Goal: Task Accomplishment & Management: Complete application form

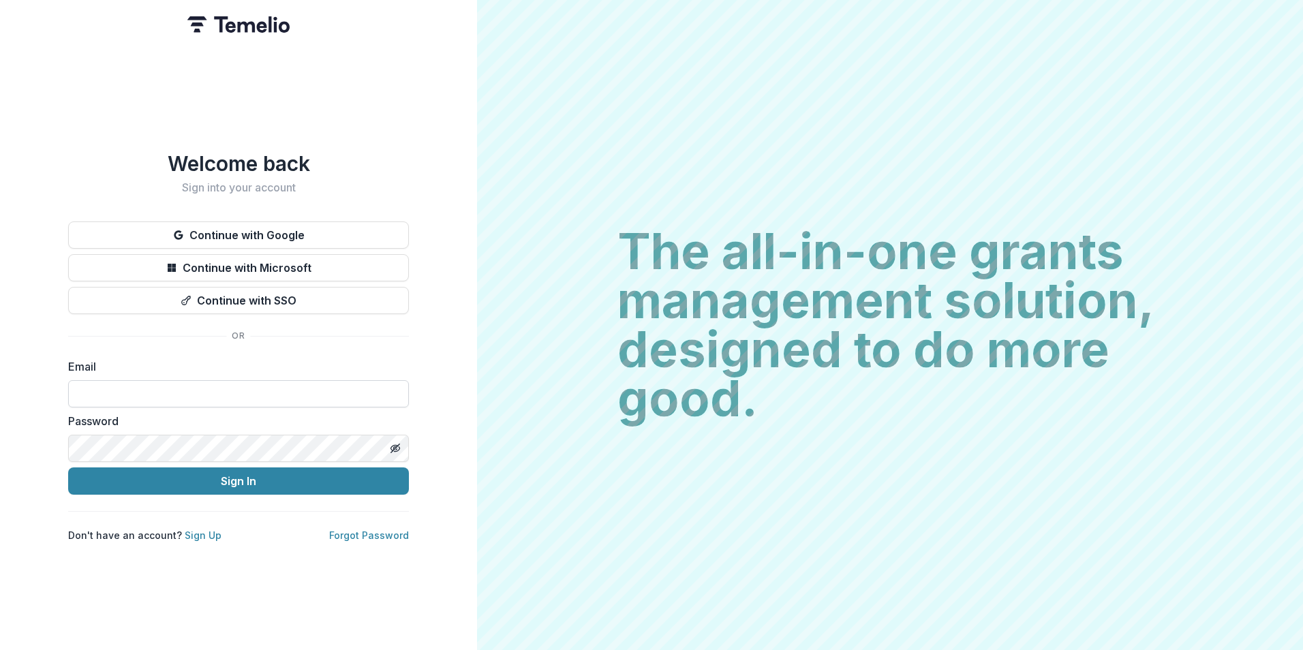
click at [227, 392] on input at bounding box center [238, 393] width 341 height 27
type input "**********"
click at [68, 468] on button "Sign In" at bounding box center [238, 481] width 341 height 27
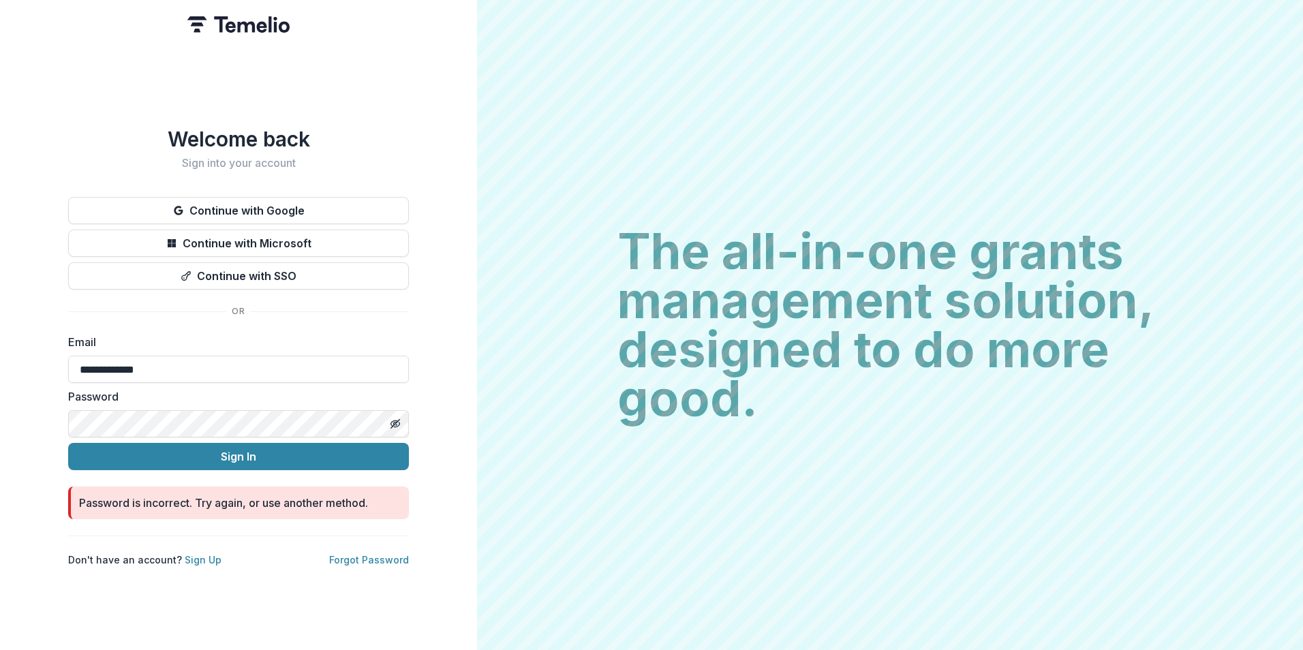
click at [0, 445] on html "**********" at bounding box center [651, 325] width 1303 height 650
click at [68, 443] on button "Sign In" at bounding box center [238, 456] width 341 height 27
click at [0, 478] on html "**********" at bounding box center [651, 325] width 1303 height 650
click at [68, 443] on button "Sign In" at bounding box center [238, 456] width 341 height 27
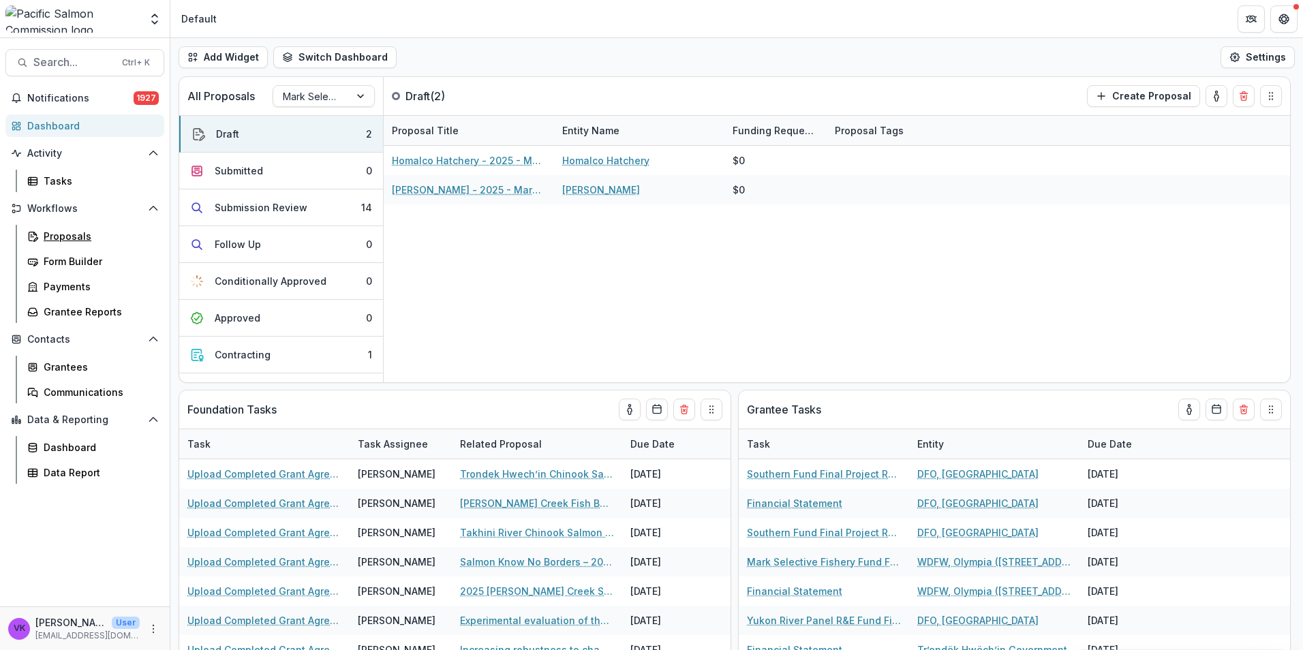
drag, startPoint x: 56, startPoint y: 241, endPoint x: 112, endPoint y: 248, distance: 56.3
click at [56, 241] on div "Proposals" at bounding box center [99, 236] width 110 height 14
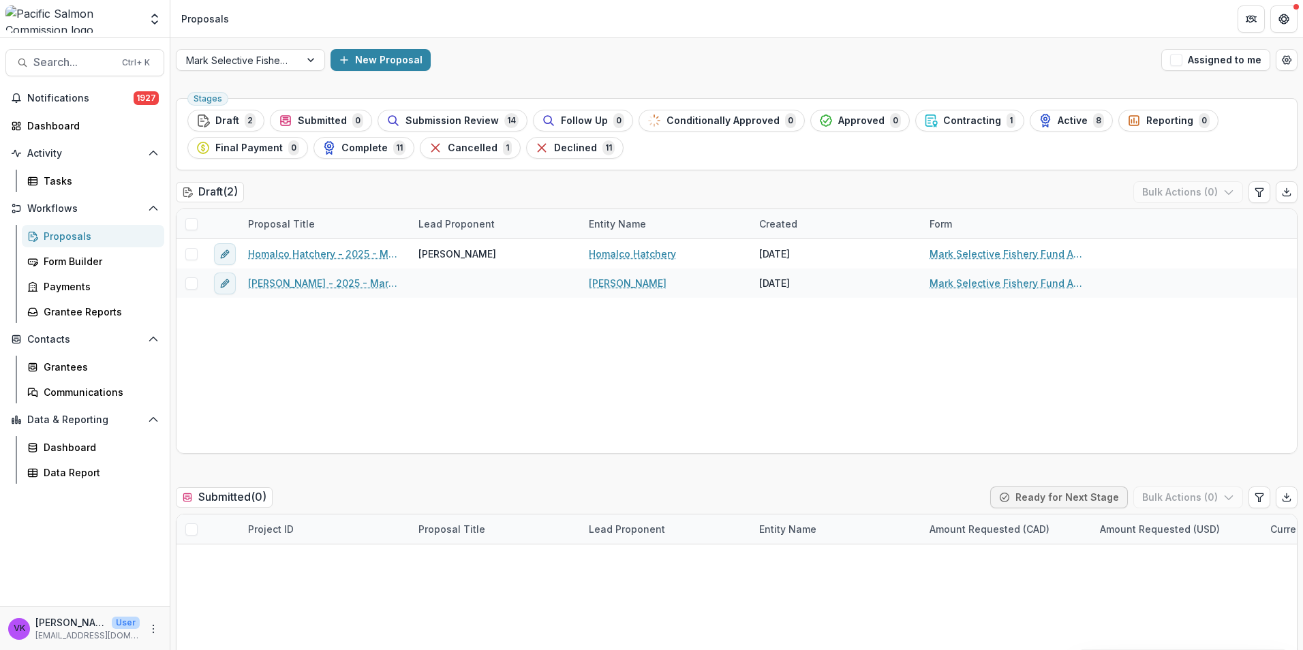
click at [454, 118] on span "Submission Review" at bounding box center [451, 121] width 93 height 12
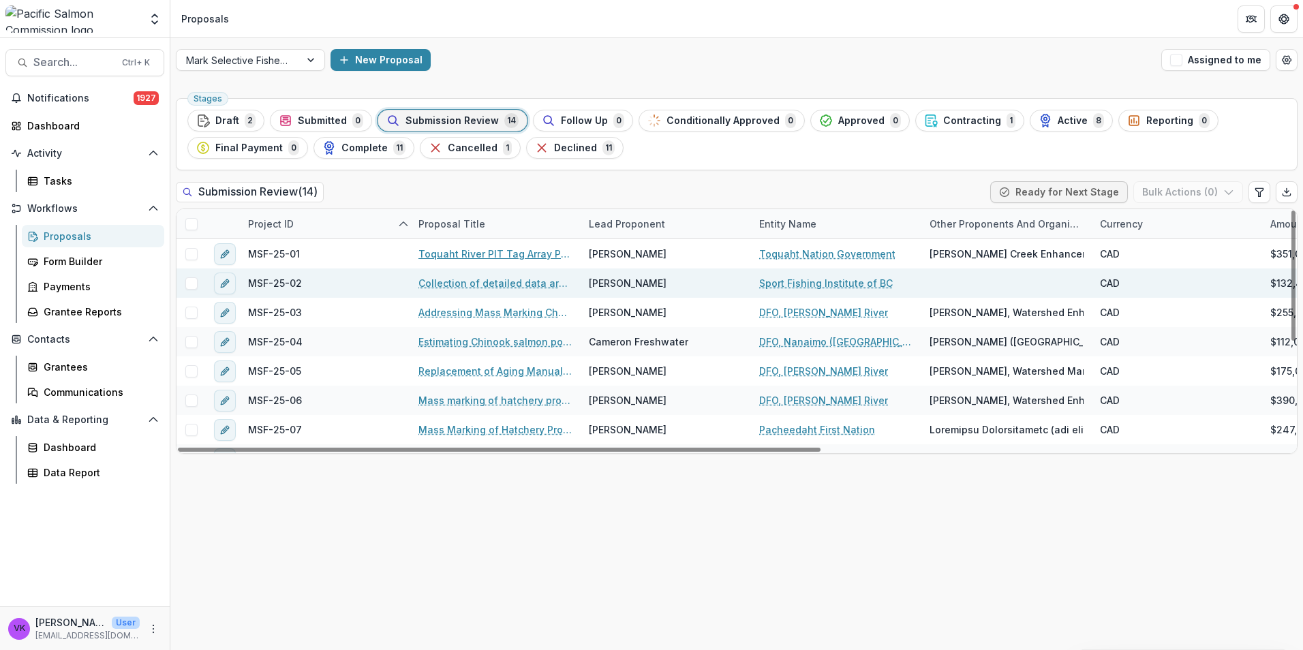
drag, startPoint x: 498, startPoint y: 252, endPoint x: 612, endPoint y: 277, distance: 116.4
click at [498, 252] on link "Toquaht River PIT Tag Array Project" at bounding box center [495, 254] width 154 height 14
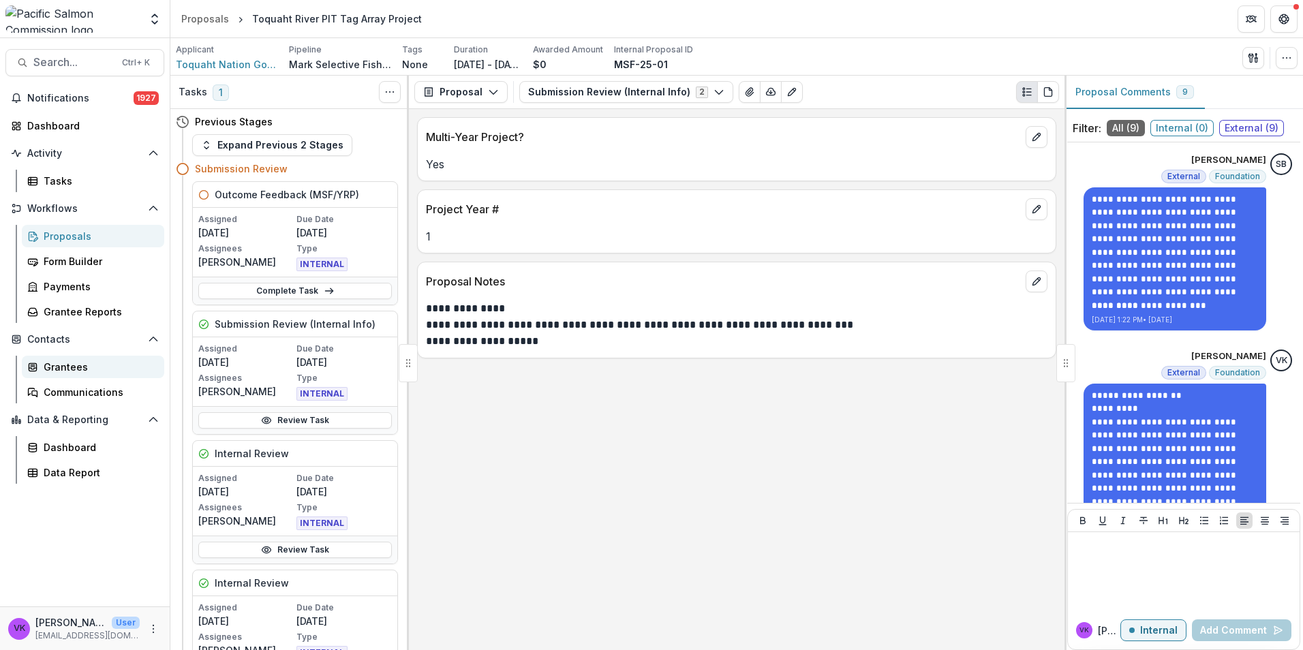
click at [70, 362] on div "Grantees" at bounding box center [99, 367] width 110 height 14
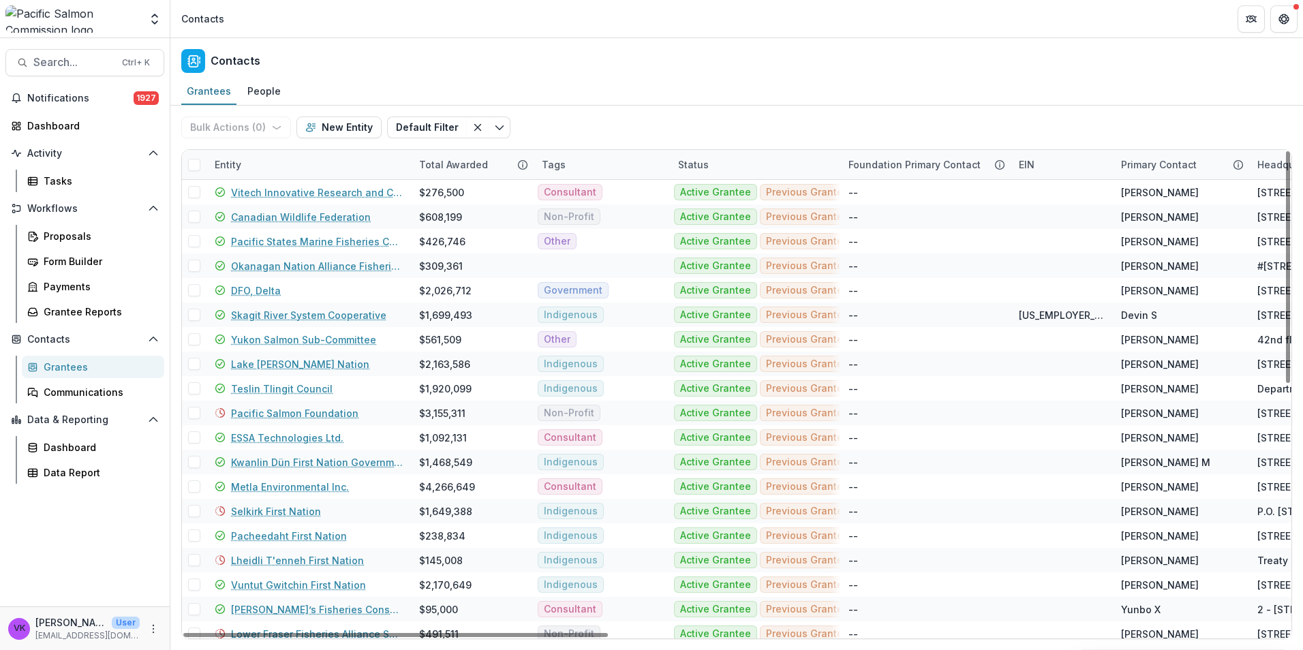
click at [293, 151] on div "Entity" at bounding box center [308, 164] width 204 height 29
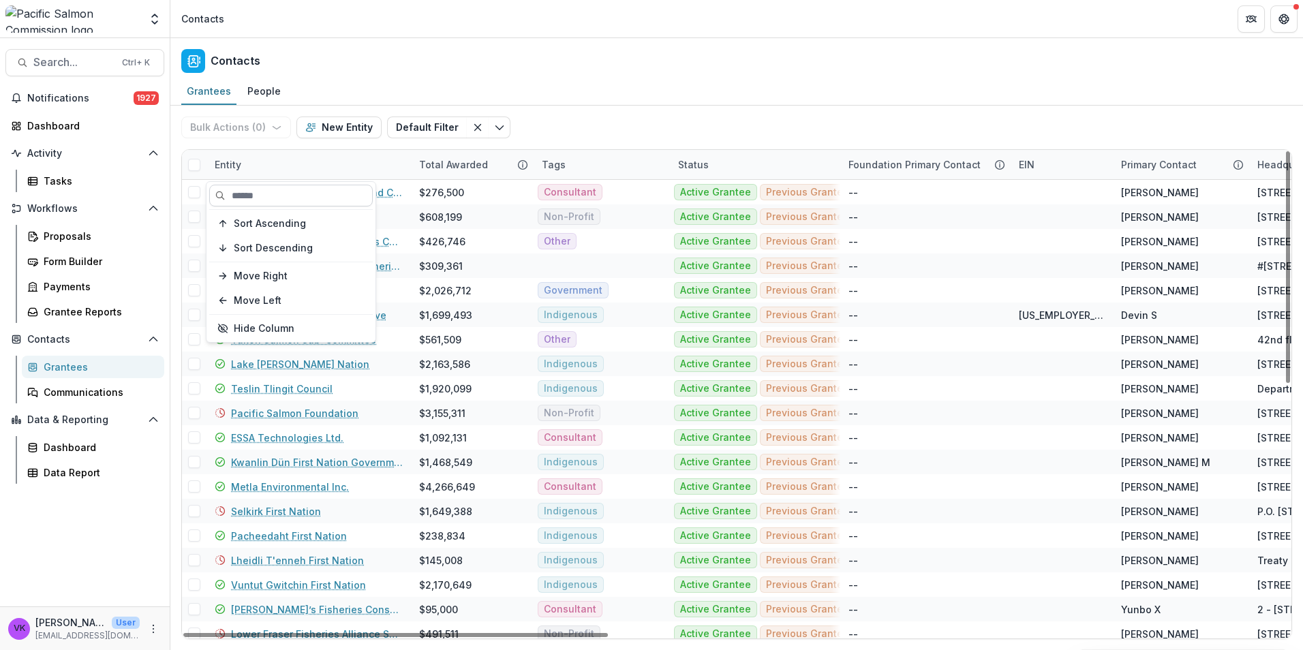
click at [316, 185] on input at bounding box center [291, 196] width 164 height 22
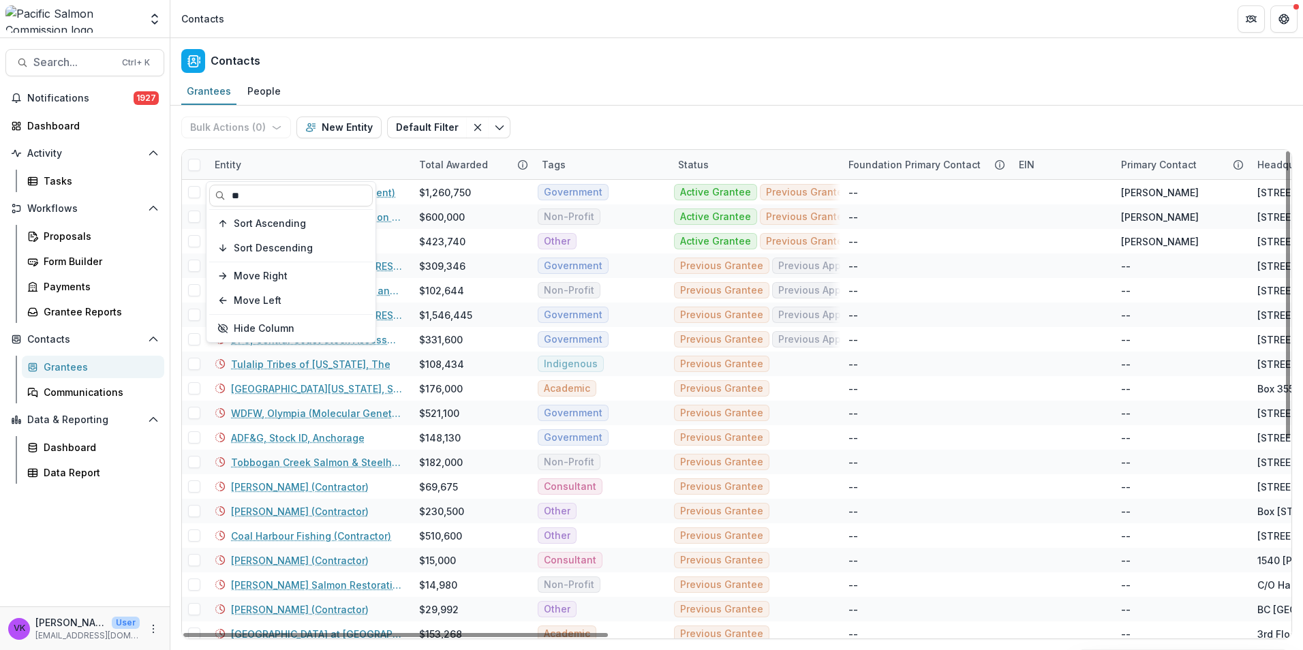
type input "**"
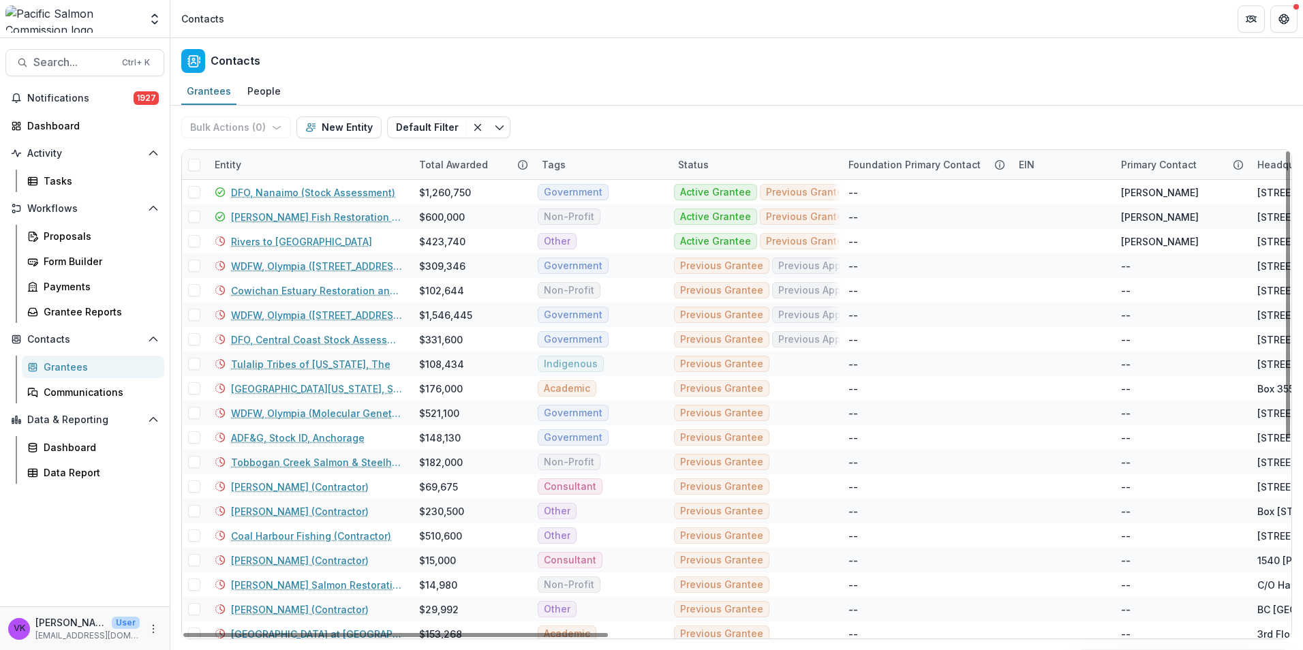
drag, startPoint x: 607, startPoint y: 129, endPoint x: 675, endPoint y: 134, distance: 68.3
click at [607, 127] on div "Bulk Actions ( 0 ) Send Email Create Proposals Create Tasks New Entity Default …" at bounding box center [736, 128] width 1111 height 44
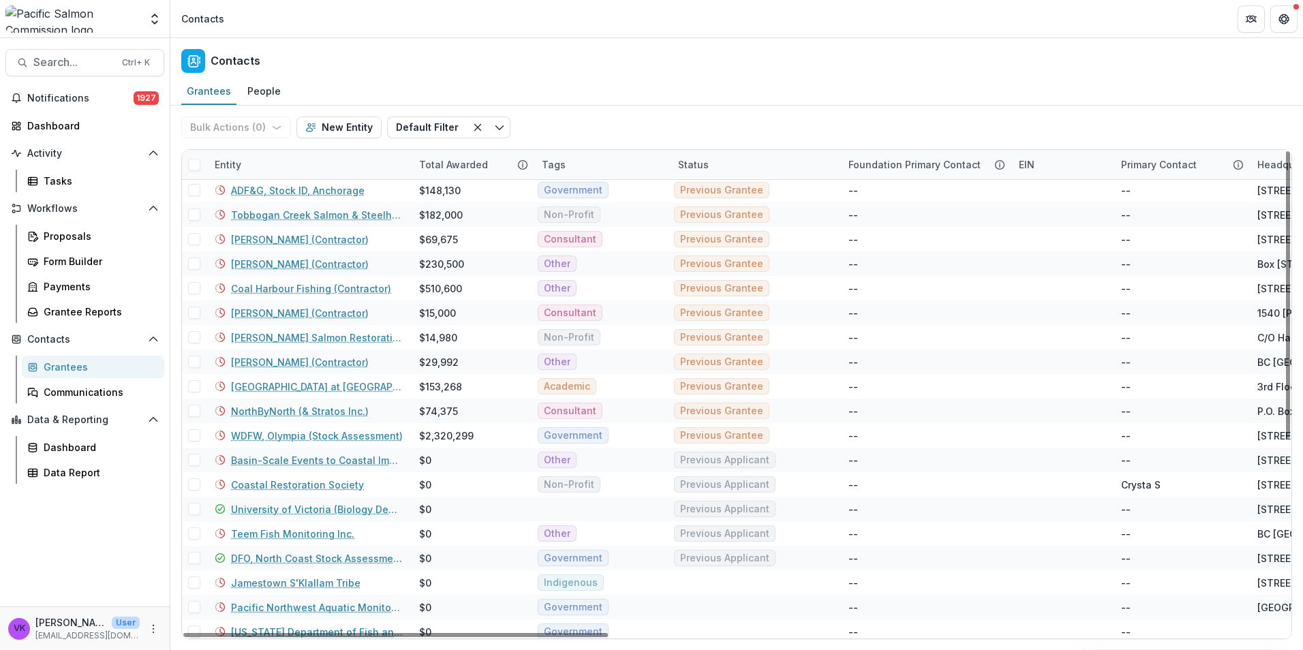
scroll to position [326, 0]
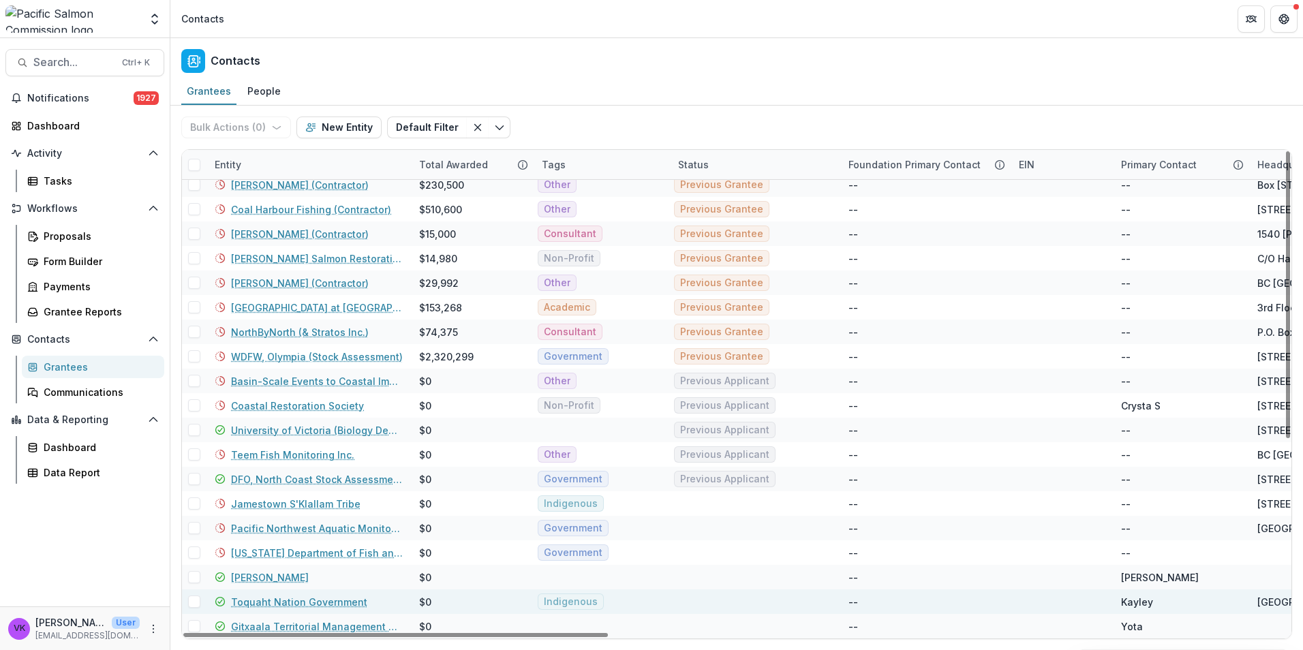
click at [294, 603] on link "Toquaht Nation Government" at bounding box center [299, 602] width 136 height 14
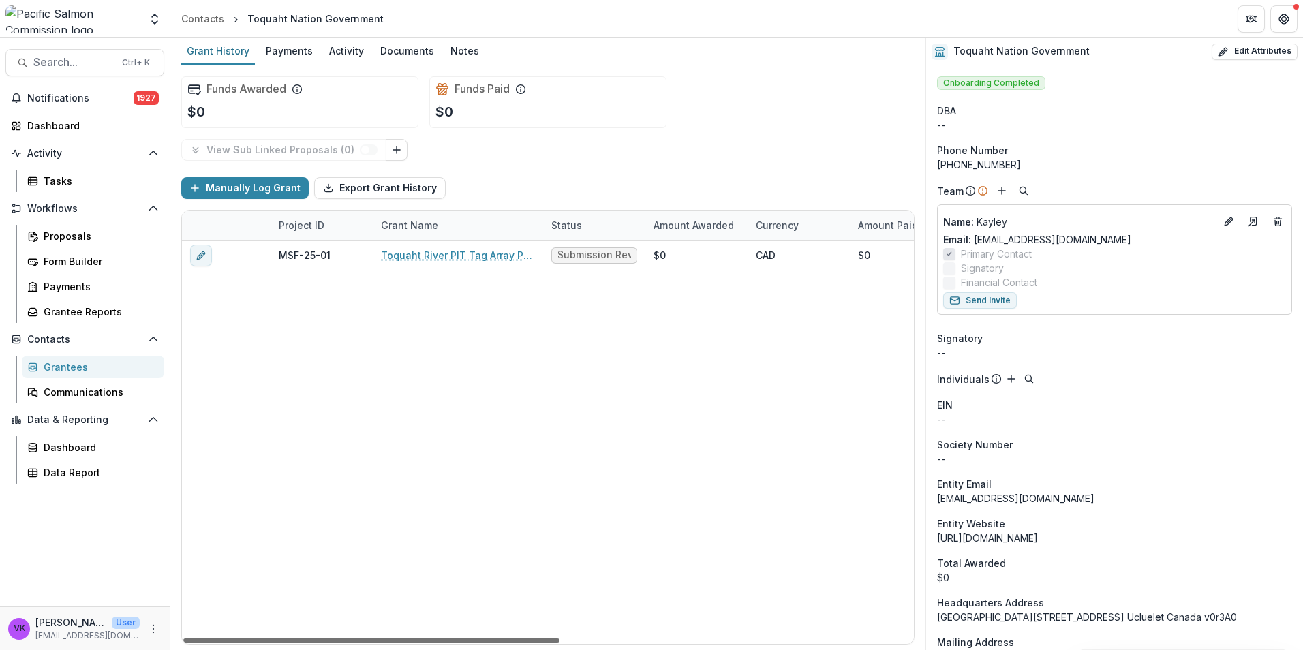
click at [543, 641] on div at bounding box center [371, 641] width 376 height 4
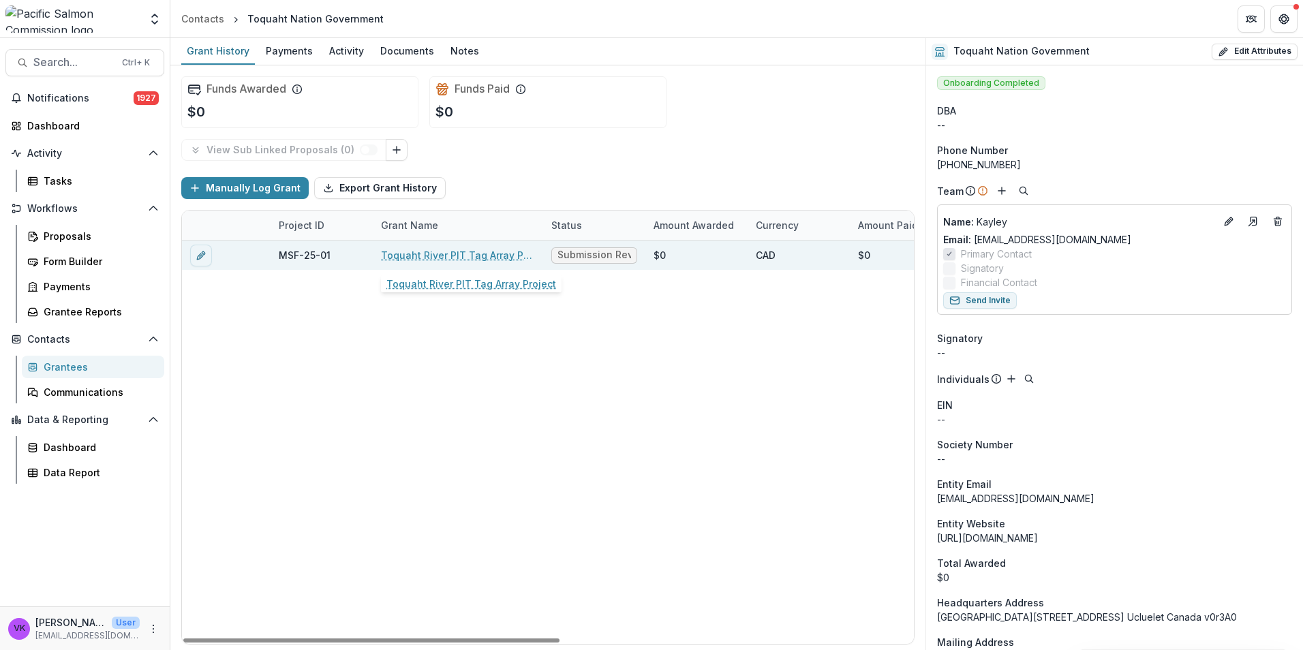
click at [471, 254] on link "Toquaht River PIT Tag Array Project" at bounding box center [458, 255] width 154 height 14
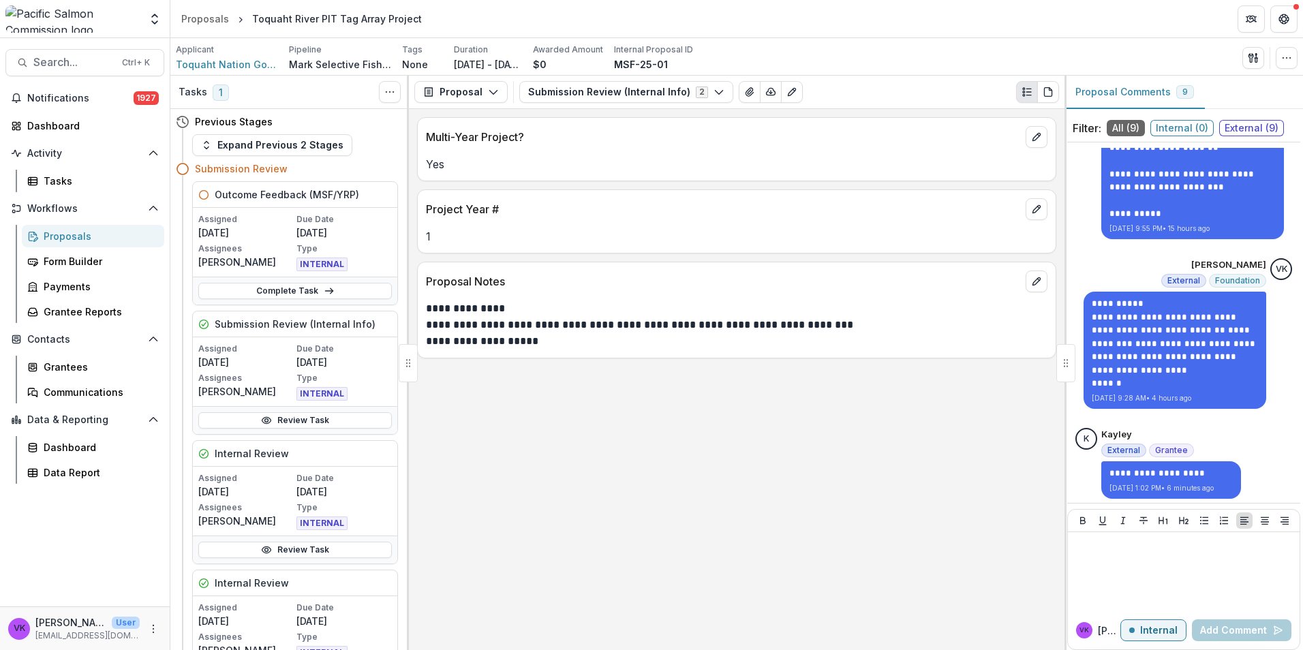
scroll to position [1073, 0]
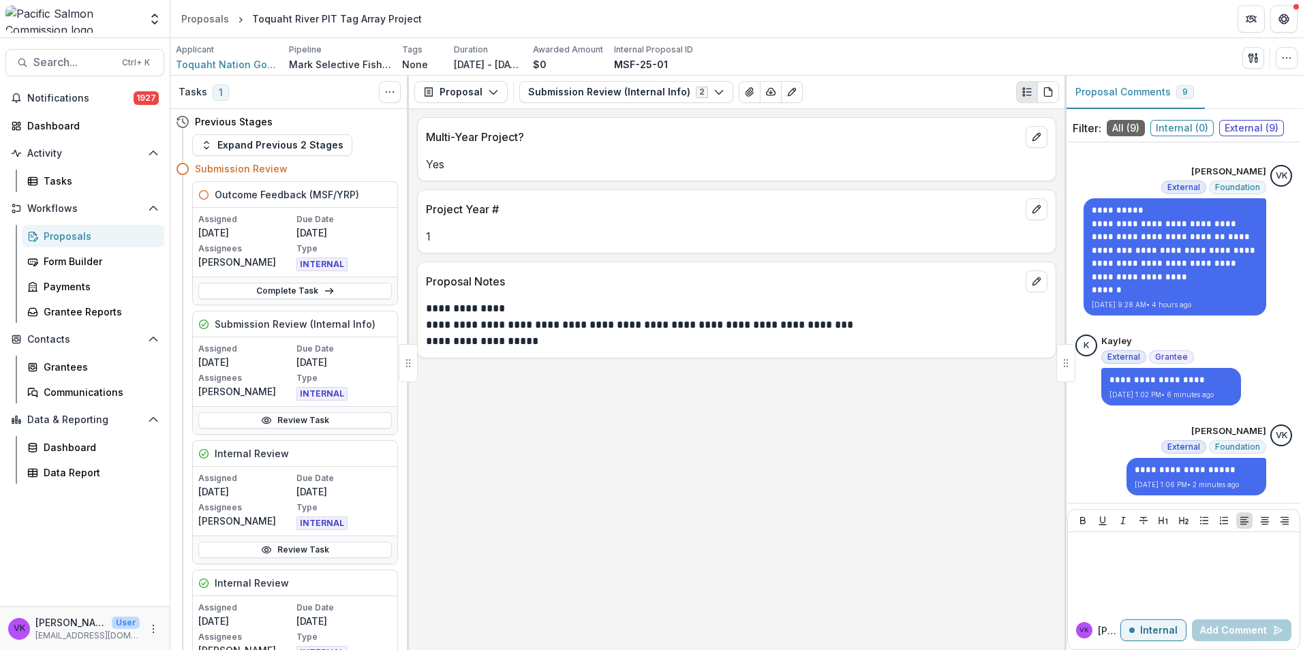
click at [634, 545] on div "**********" at bounding box center [737, 379] width 656 height 541
click at [69, 241] on div "Proposals" at bounding box center [99, 236] width 110 height 14
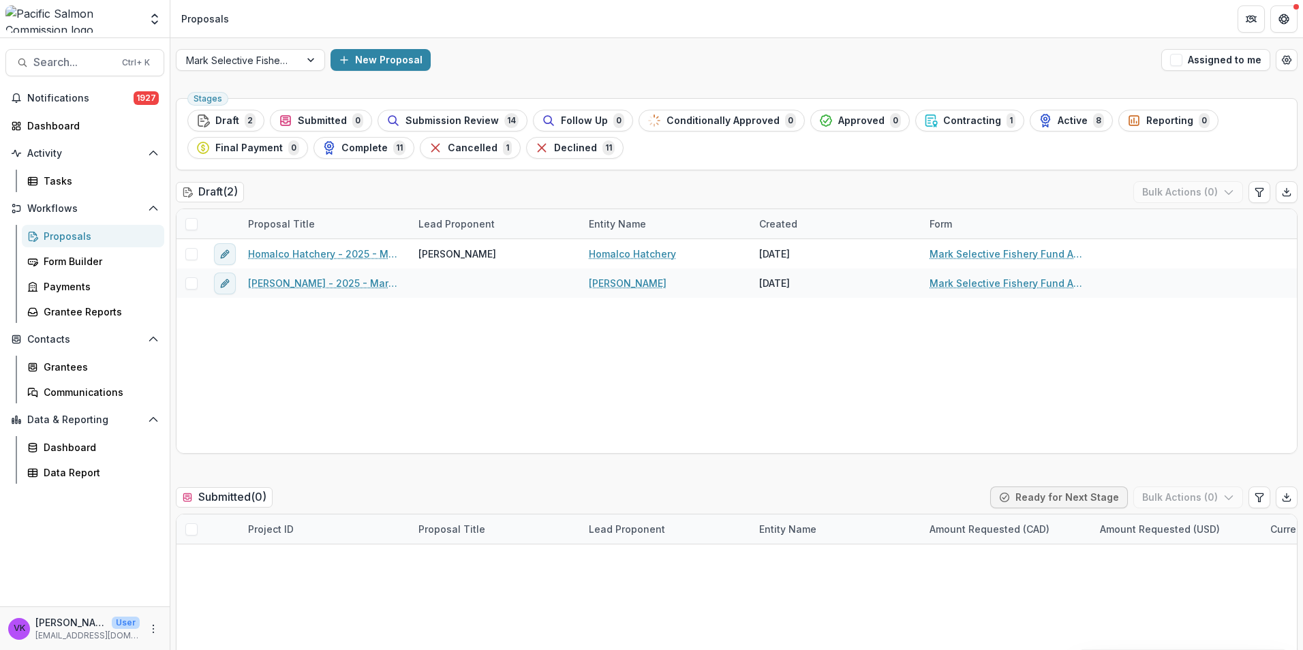
click at [915, 55] on div "New Proposal" at bounding box center [743, 60] width 825 height 22
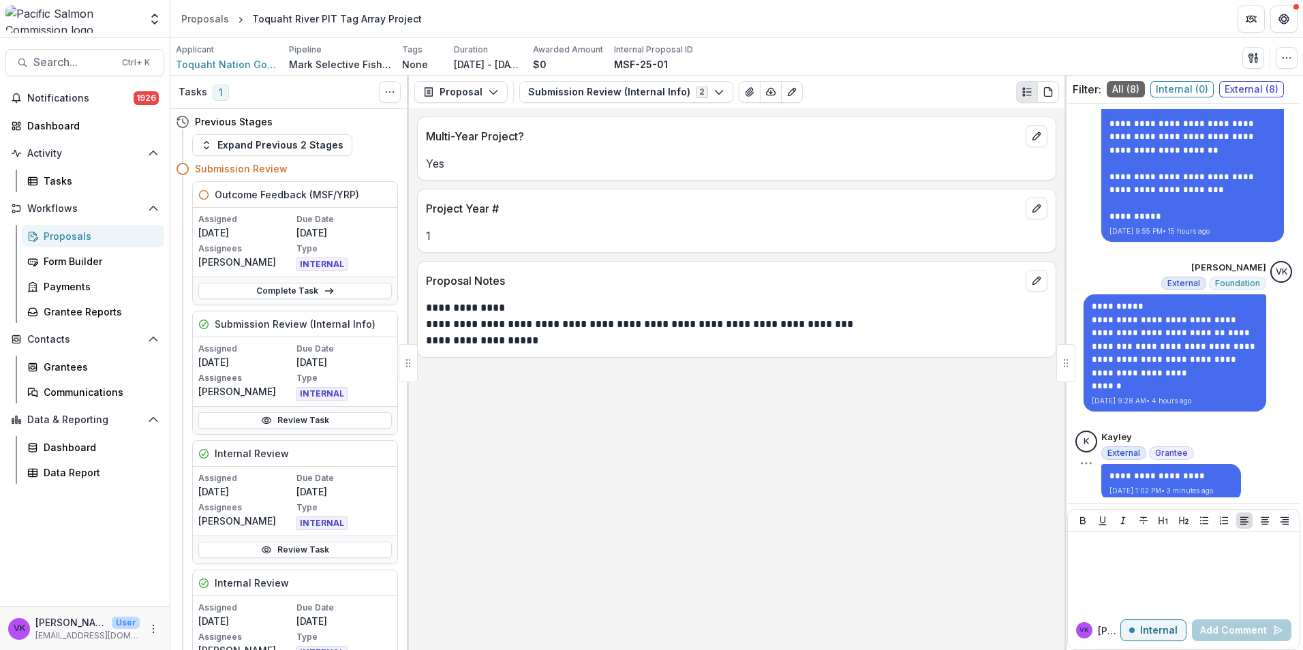
scroll to position [983, 0]
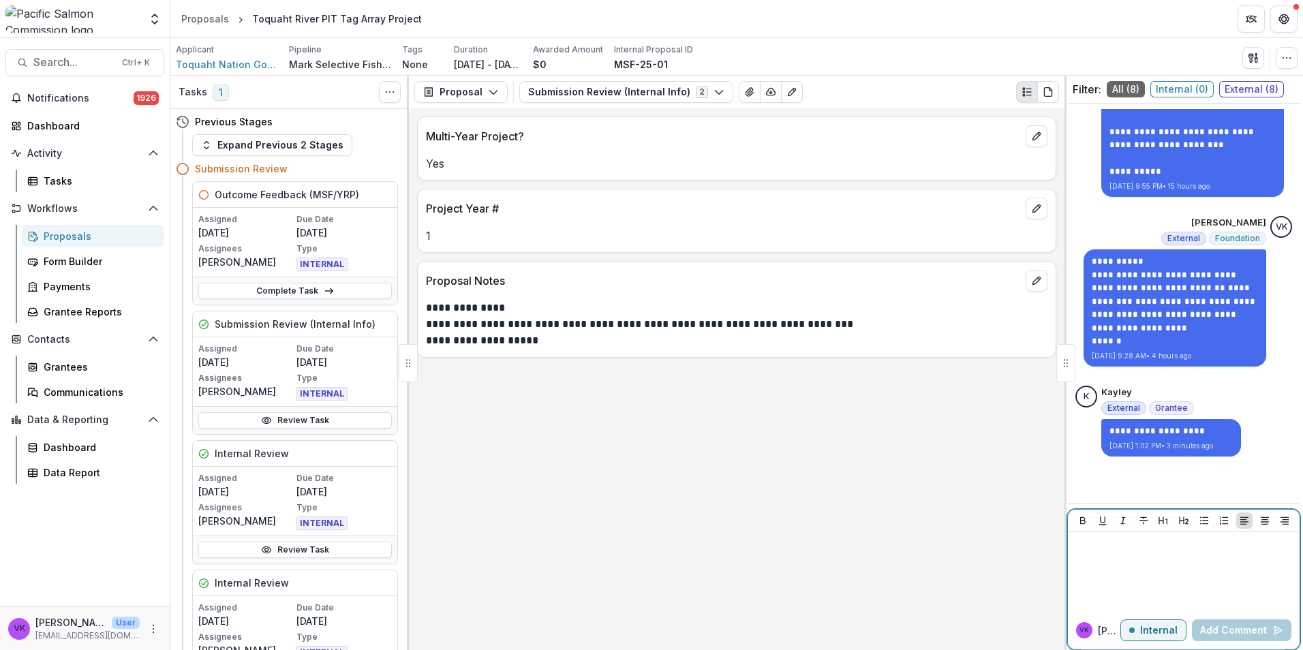
click at [1148, 555] on div at bounding box center [1183, 572] width 221 height 68
click at [1153, 631] on p "Internal" at bounding box center [1158, 631] width 37 height 12
drag, startPoint x: 1131, startPoint y: 566, endPoint x: 1152, endPoint y: 570, distance: 21.0
click at [1131, 565] on div at bounding box center [1183, 572] width 221 height 68
click at [1245, 629] on button "Add Comment" at bounding box center [1241, 630] width 99 height 22
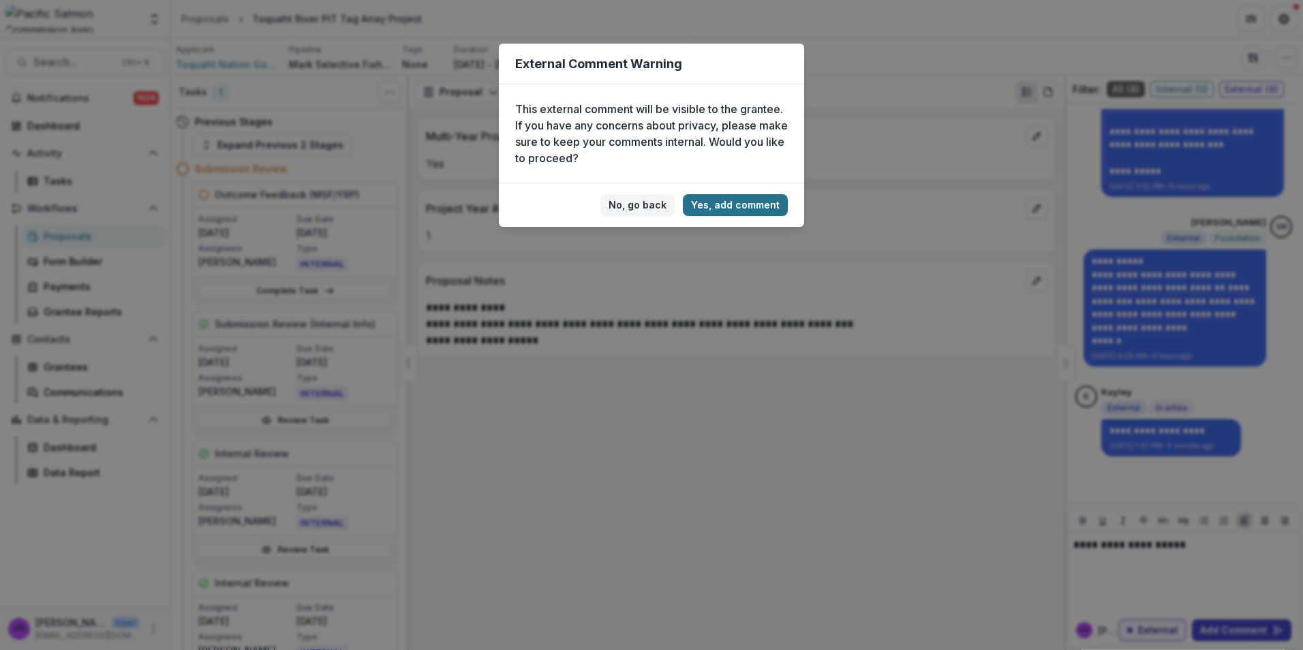
click at [750, 201] on button "Yes, add comment" at bounding box center [735, 205] width 105 height 22
